Goal: Task Accomplishment & Management: Use online tool/utility

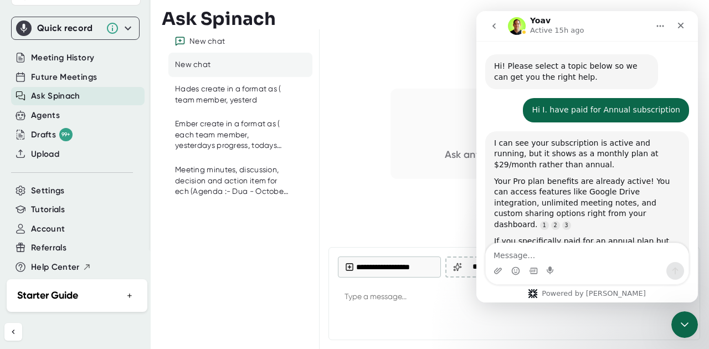
scroll to position [1, 0]
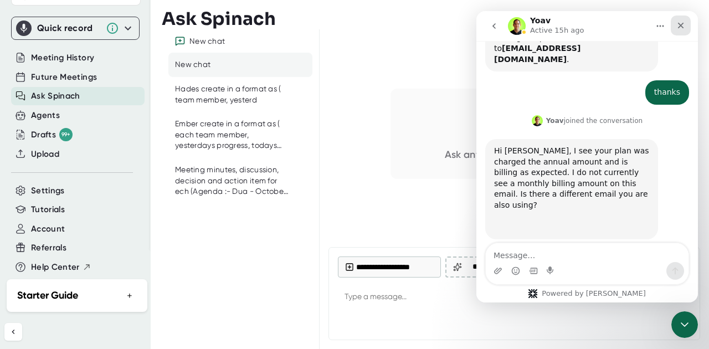
drag, startPoint x: 679, startPoint y: 26, endPoint x: 1154, endPoint y: 38, distance: 475.2
click at [679, 26] on icon "Close" at bounding box center [681, 26] width 6 height 6
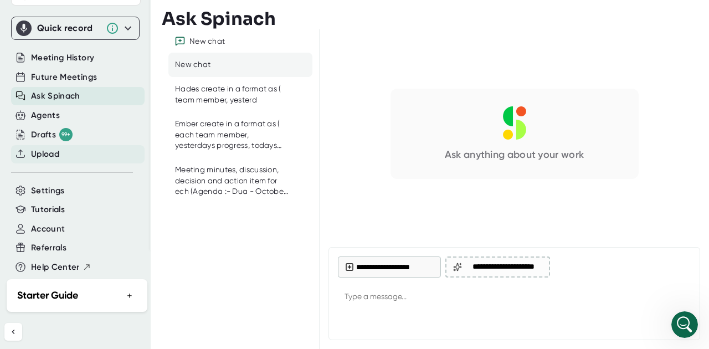
click at [49, 148] on span "Upload" at bounding box center [45, 154] width 28 height 13
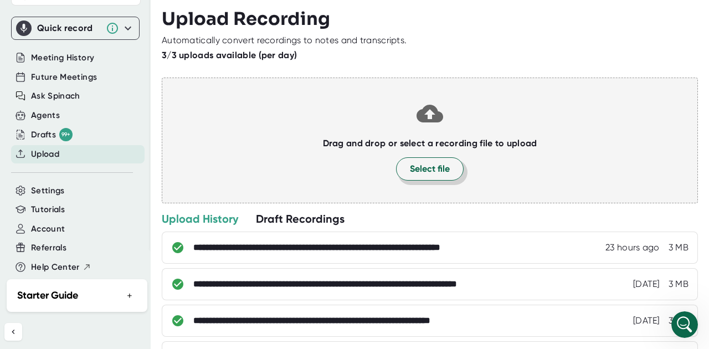
click at [413, 159] on button "Select file" at bounding box center [430, 168] width 68 height 23
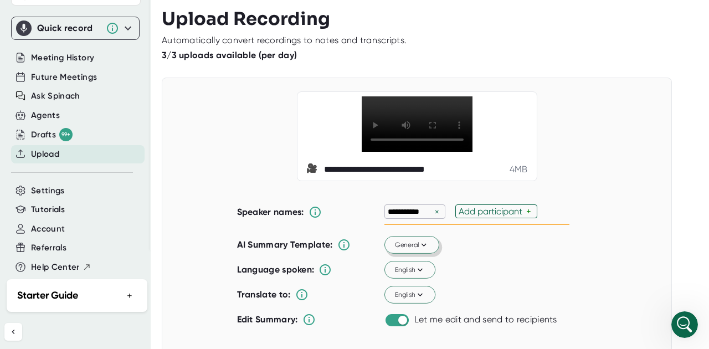
click at [421, 247] on icon at bounding box center [423, 245] width 5 height 3
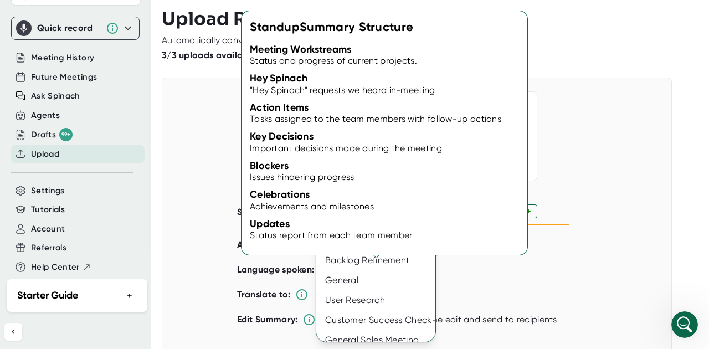
click at [385, 207] on div "Standup" at bounding box center [379, 200] width 126 height 20
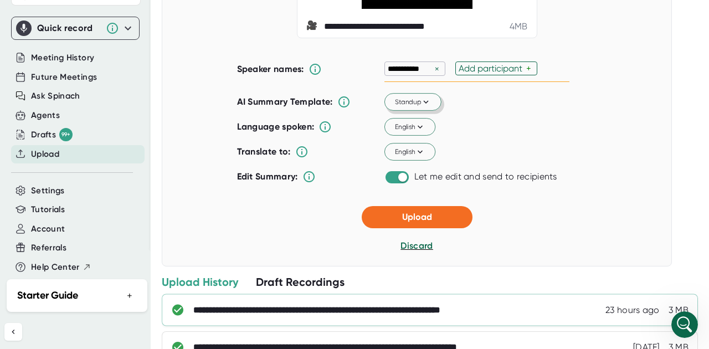
scroll to position [192, 0]
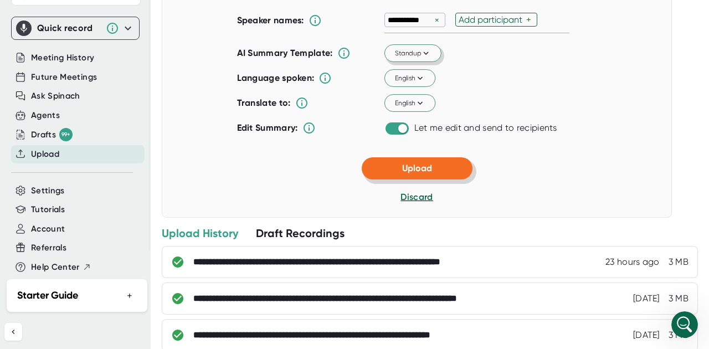
click at [428, 173] on span "Upload" at bounding box center [417, 168] width 30 height 11
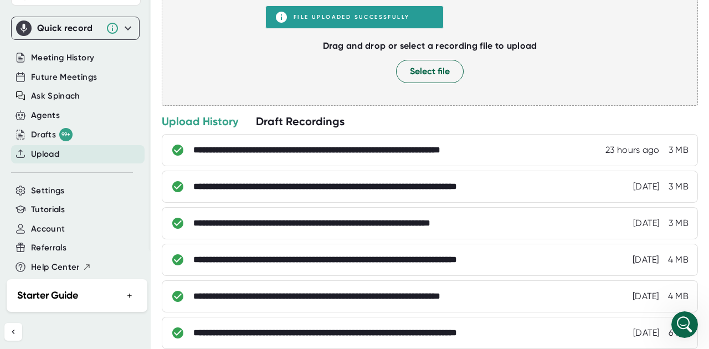
scroll to position [0, 0]
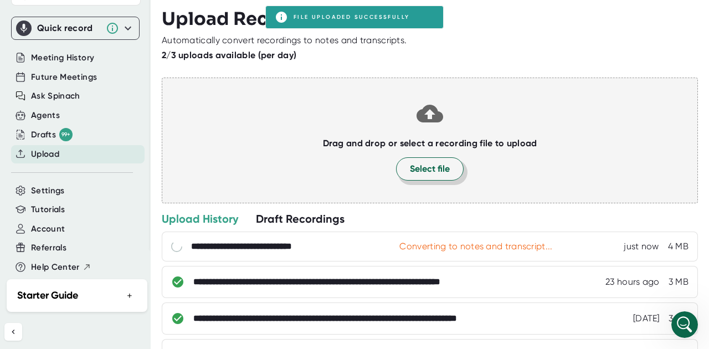
click at [436, 173] on span "Select file" at bounding box center [430, 168] width 40 height 13
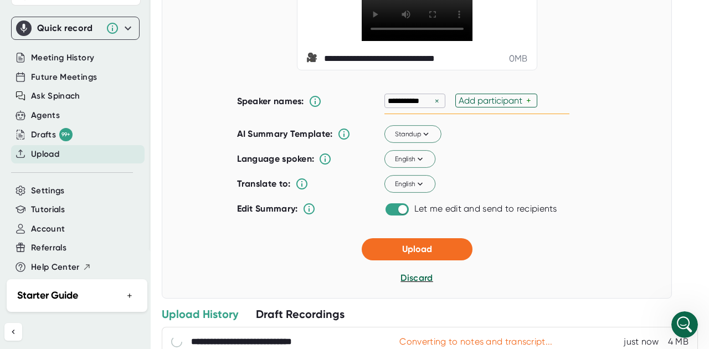
scroll to position [189, 0]
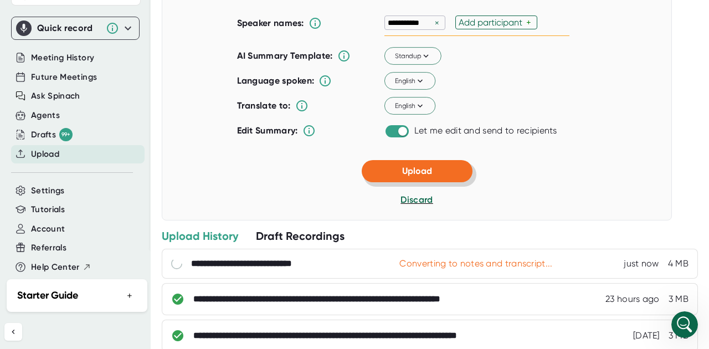
click at [413, 182] on button "Upload" at bounding box center [417, 171] width 111 height 22
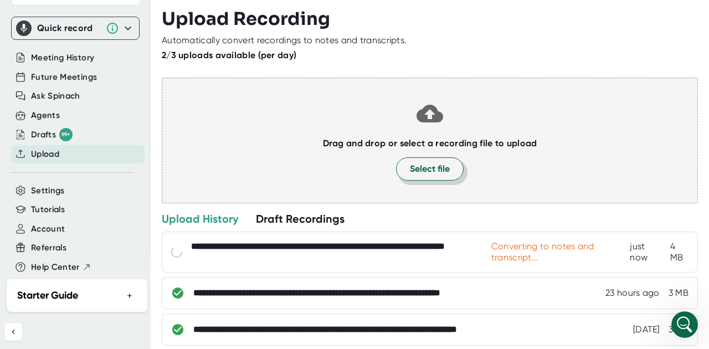
click at [423, 168] on span "Select file" at bounding box center [430, 168] width 40 height 13
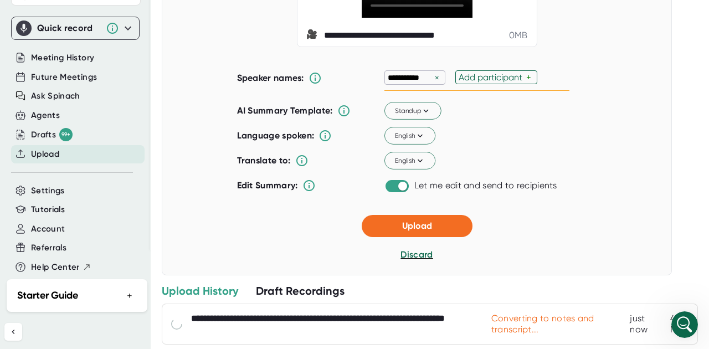
scroll to position [188, 0]
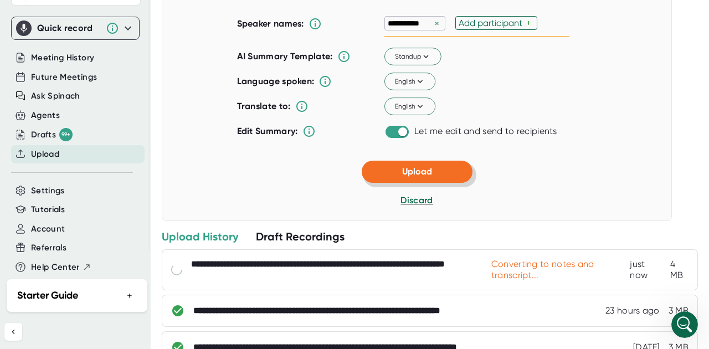
click at [424, 177] on span "Upload" at bounding box center [417, 171] width 30 height 11
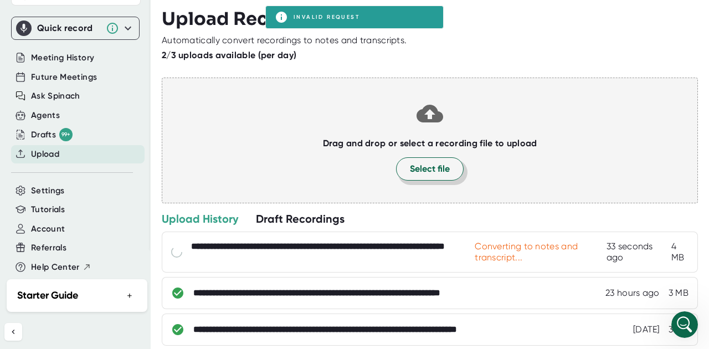
click at [447, 163] on button "Select file" at bounding box center [430, 168] width 68 height 23
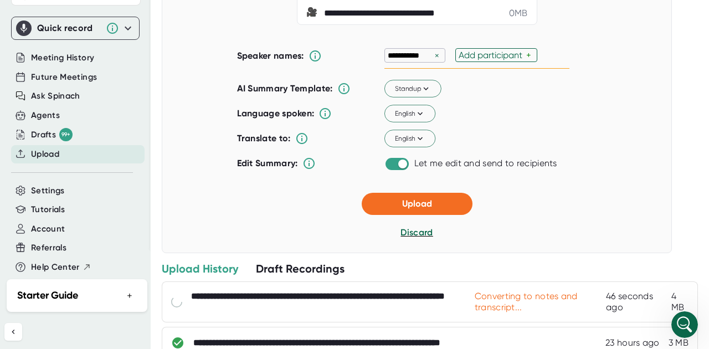
scroll to position [10, 0]
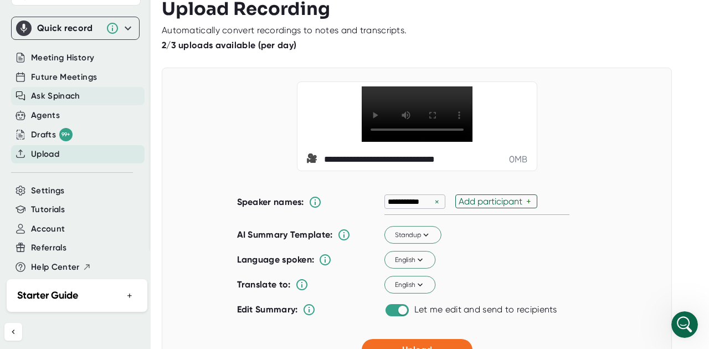
click at [55, 90] on span "Ask Spinach" at bounding box center [55, 96] width 49 height 13
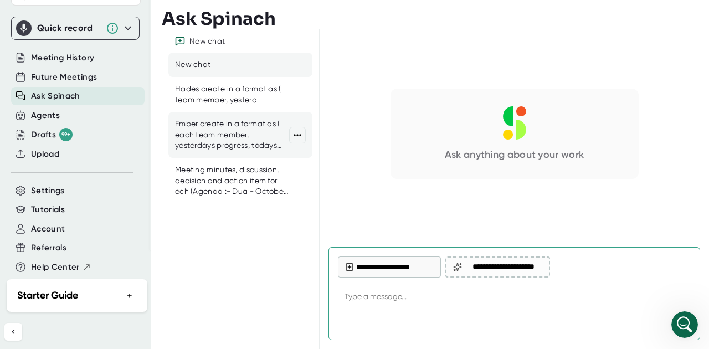
click at [210, 129] on div "Ember create in a format as ( each team member, yesterdays progress, todays pla…" at bounding box center [232, 134] width 114 height 33
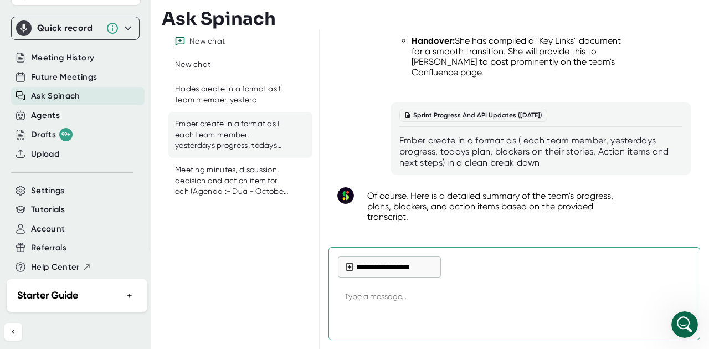
scroll to position [12079, 0]
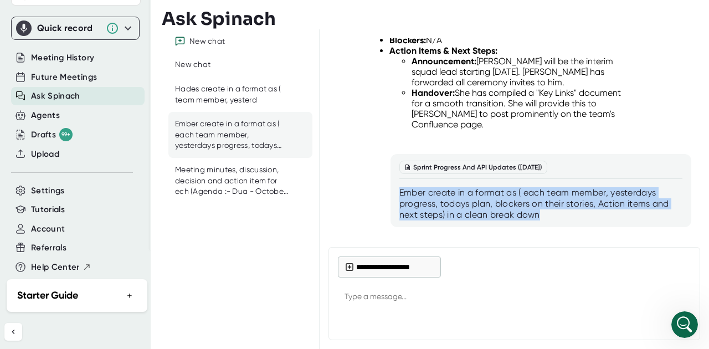
drag, startPoint x: 526, startPoint y: 105, endPoint x: 396, endPoint y: 84, distance: 131.4
click at [396, 154] on div "Sprint Progress And API Updates ([DATE]) Ember create in a format as ( each tea…" at bounding box center [540, 190] width 301 height 73
copy div "Ember create in a format as ( each team member, yesterdays progress, todays pla…"
type textarea "x"
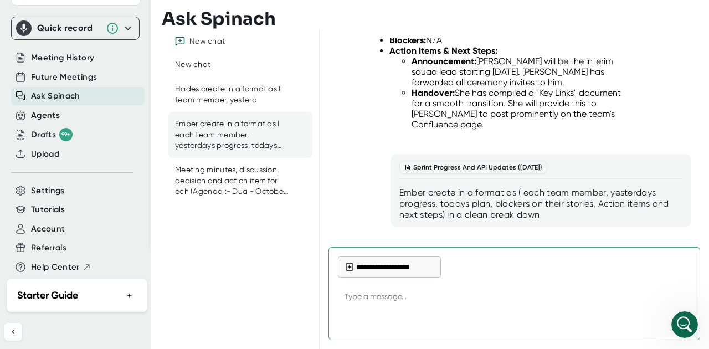
paste textarea "Ember create in a format as ( each team member, yesterdays progress, todays pla…"
type textarea "Ember create in a format as ( each team member, yesterdays progress, todays pla…"
type textarea "x"
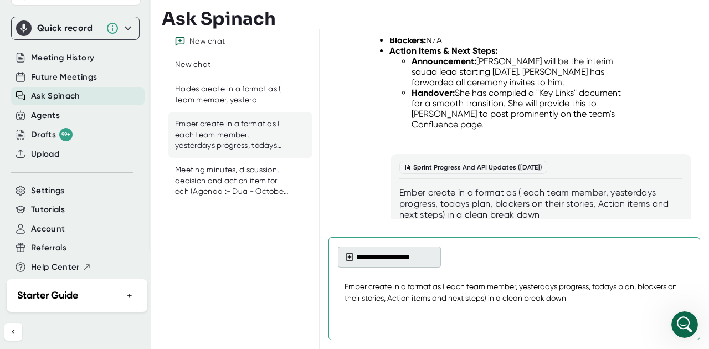
type textarea "Ember create in a format as ( each team member, yesterdays progress, todays pla…"
click at [363, 261] on button "**********" at bounding box center [389, 256] width 103 height 21
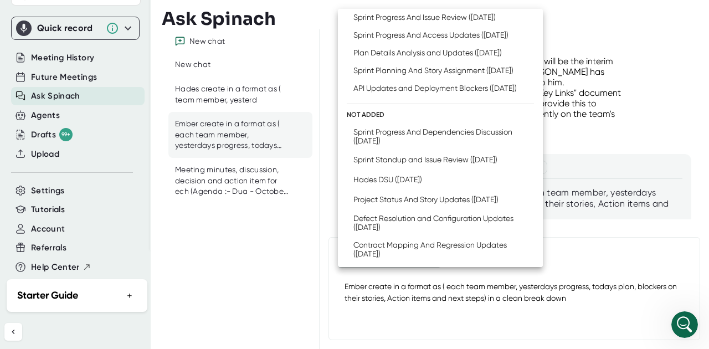
scroll to position [166, 0]
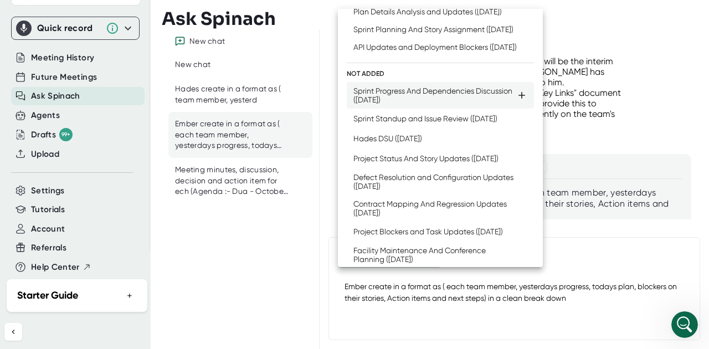
click at [392, 104] on div "Sprint Progress And Dependencies Discussion ([DATE])" at bounding box center [434, 95] width 163 height 18
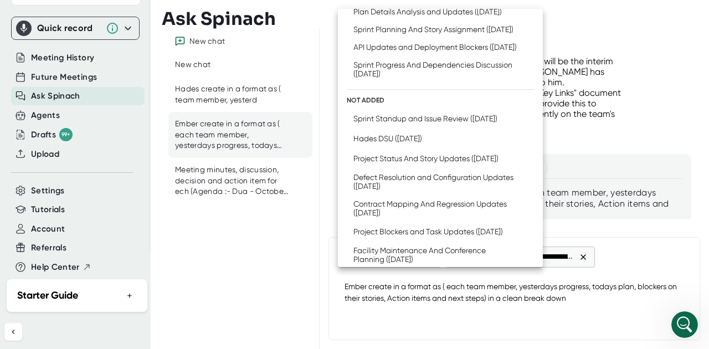
click at [589, 301] on div at bounding box center [354, 174] width 709 height 349
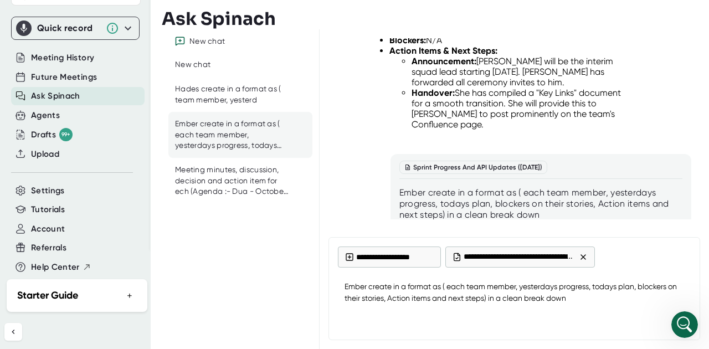
type textarea "x"
click at [584, 300] on textarea "Ember create in a format as ( each team member, yesterdays progress, todays pla…" at bounding box center [514, 292] width 353 height 37
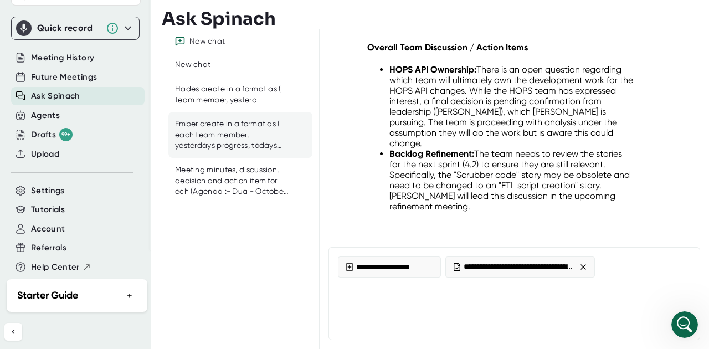
scroll to position [13803, 0]
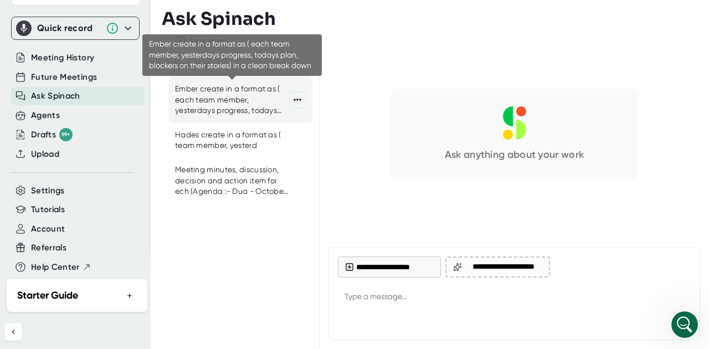
click at [189, 96] on div "Ember create in a format as ( each team member, yesterdays progress, todays pla…" at bounding box center [232, 100] width 114 height 33
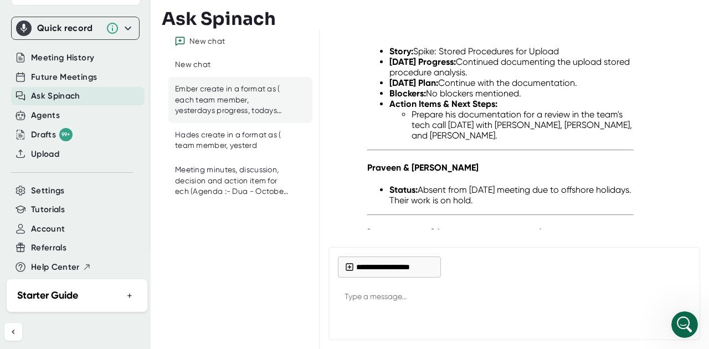
scroll to position [15209, 0]
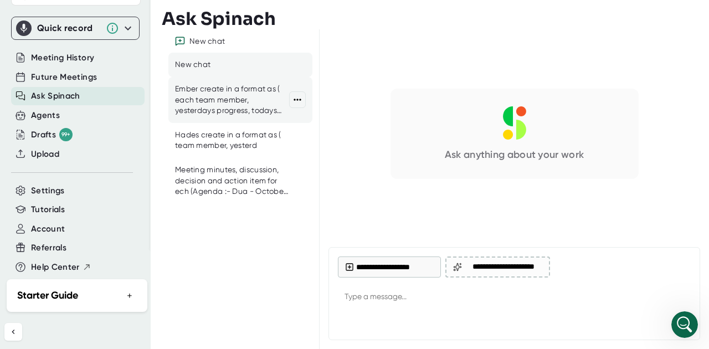
click at [228, 102] on div "Ember create in a format as ( each team member, yesterdays progress, todays pla…" at bounding box center [232, 100] width 114 height 33
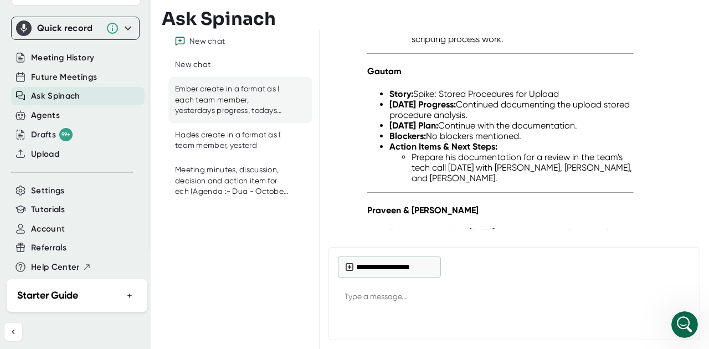
scroll to position [15095, 0]
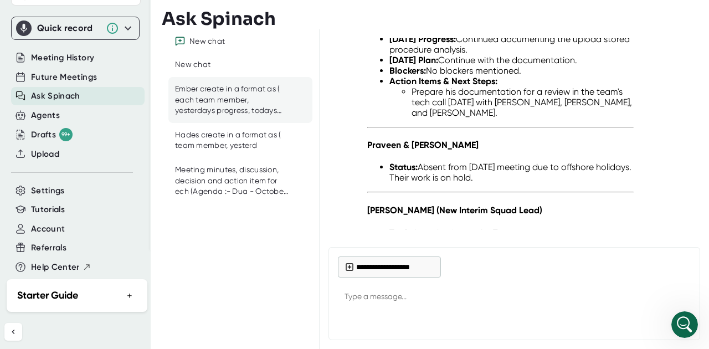
click at [233, 138] on div "Hades create in a format as ( team member, yesterd" at bounding box center [232, 141] width 114 height 22
click at [196, 144] on div "Hades create in a format as ( team member, yesterd" at bounding box center [232, 141] width 114 height 22
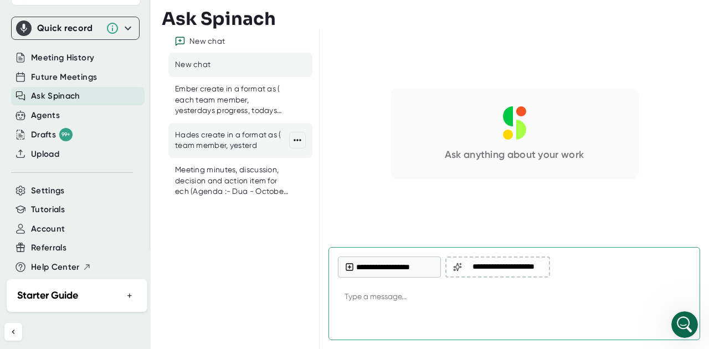
click at [215, 147] on div "Hades create in a format as ( team member, yesterd" at bounding box center [232, 141] width 114 height 22
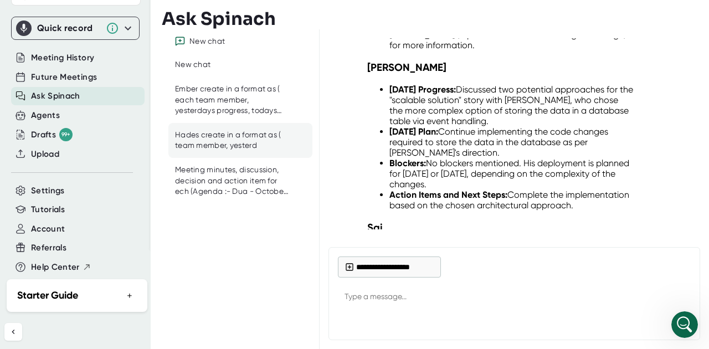
scroll to position [18867, 0]
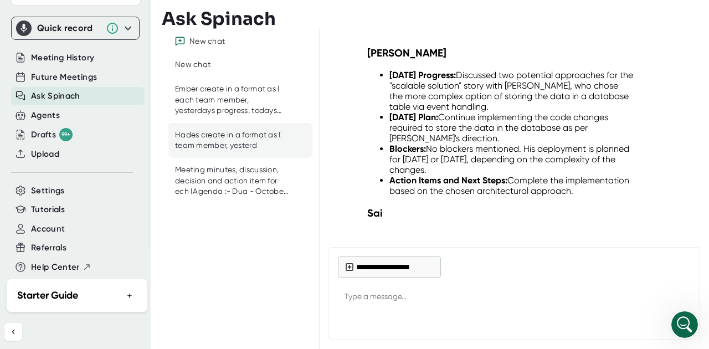
click at [698, 220] on div "Sprint Planning And Status Updates ([DATE]) create in a format as ( team member…" at bounding box center [514, 133] width 372 height 191
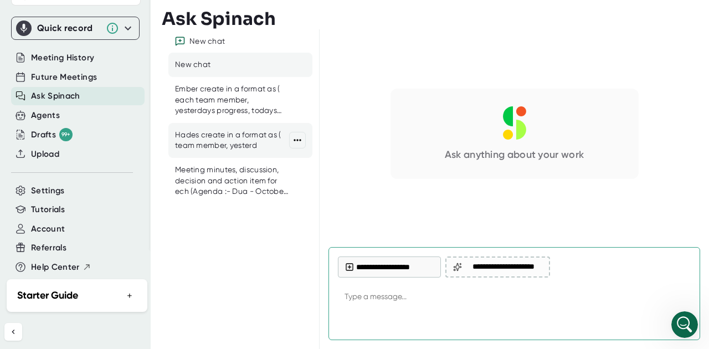
click at [234, 132] on div "Hades create in a format as ( team member, yesterd" at bounding box center [232, 141] width 114 height 22
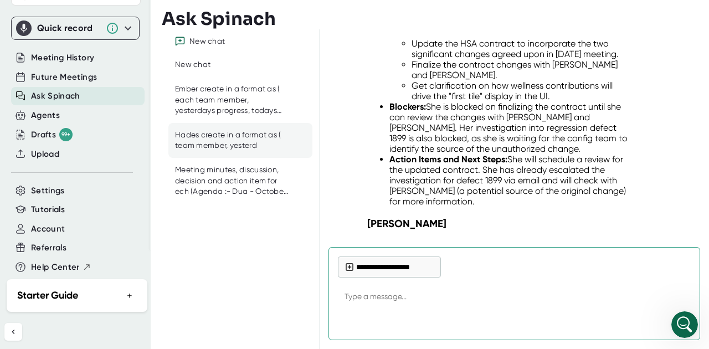
scroll to position [18697, 0]
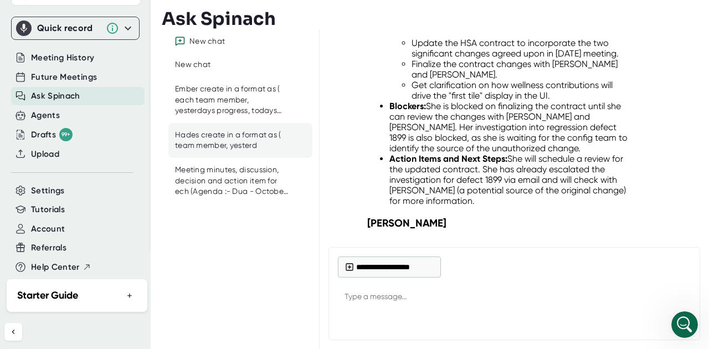
type textarea "x"
